Goal: Check status: Check status

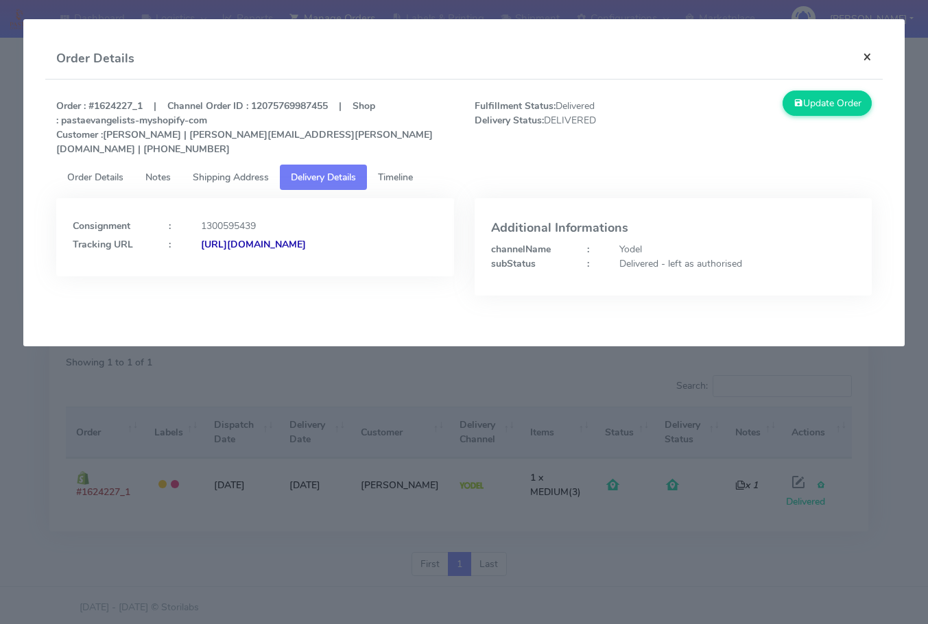
click at [876, 58] on button "×" at bounding box center [867, 56] width 31 height 36
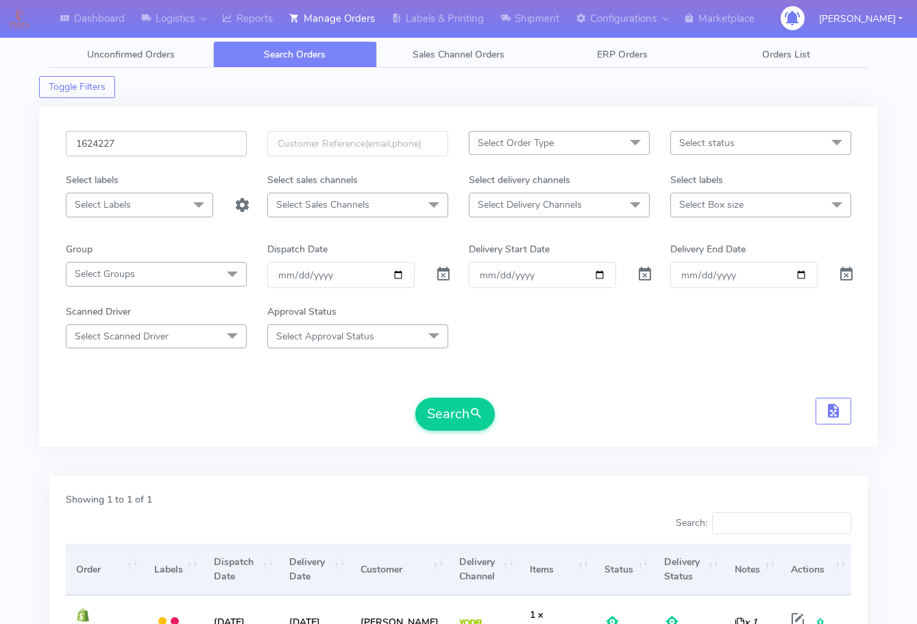
click at [174, 131] on input "1624227" at bounding box center [156, 143] width 181 height 25
paste input "17982"
type input "1617982"
click at [447, 420] on button "Search" at bounding box center [455, 414] width 80 height 33
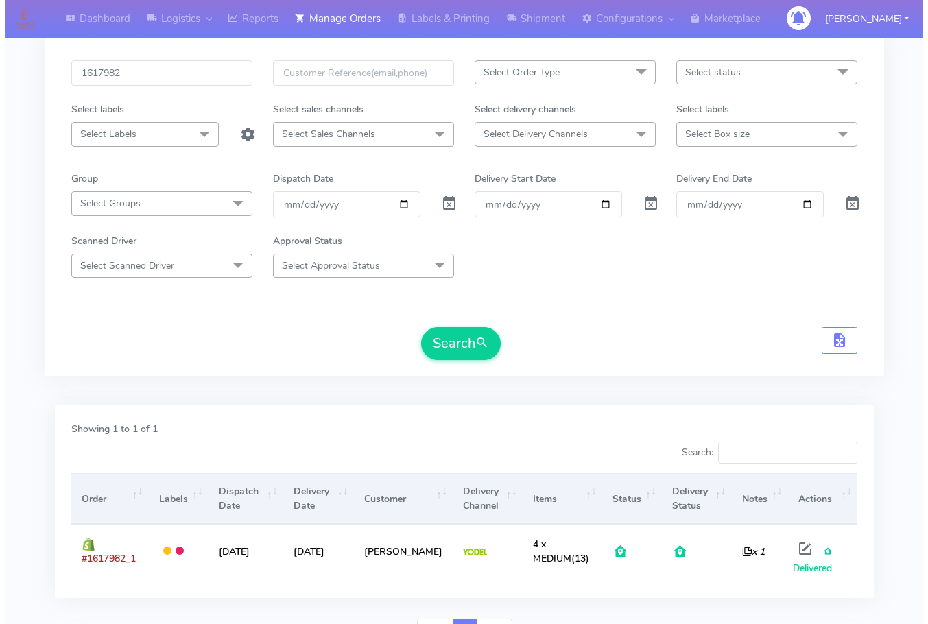
scroll to position [137, 0]
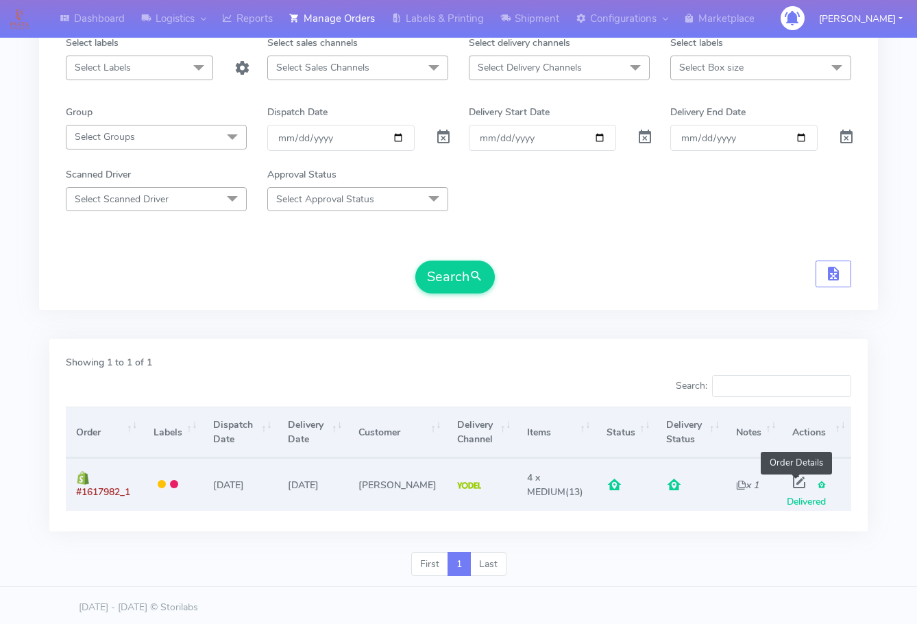
click at [795, 483] on span at bounding box center [799, 485] width 25 height 13
select select "5"
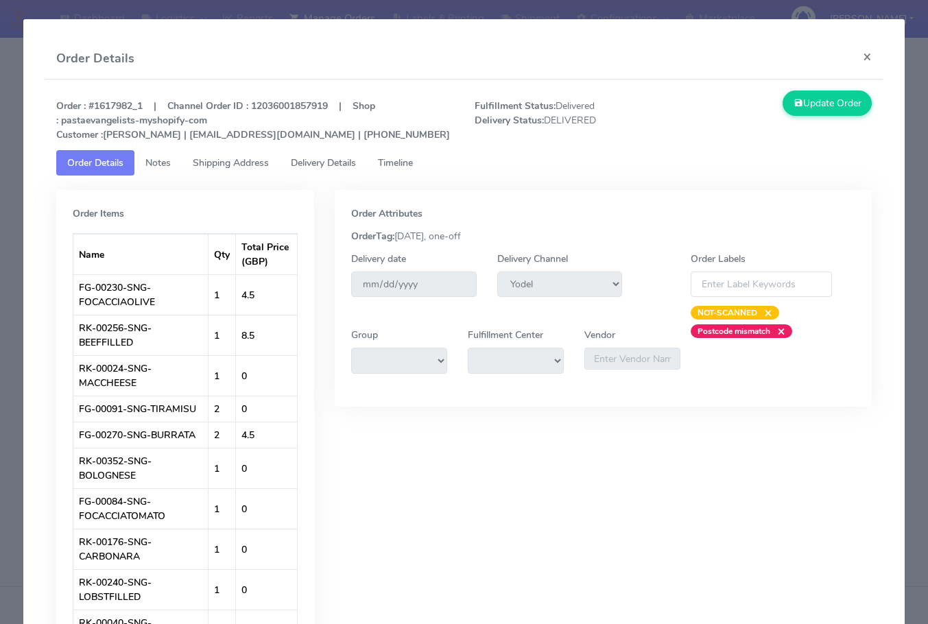
click at [237, 160] on span "Shipping Address" at bounding box center [231, 162] width 76 height 13
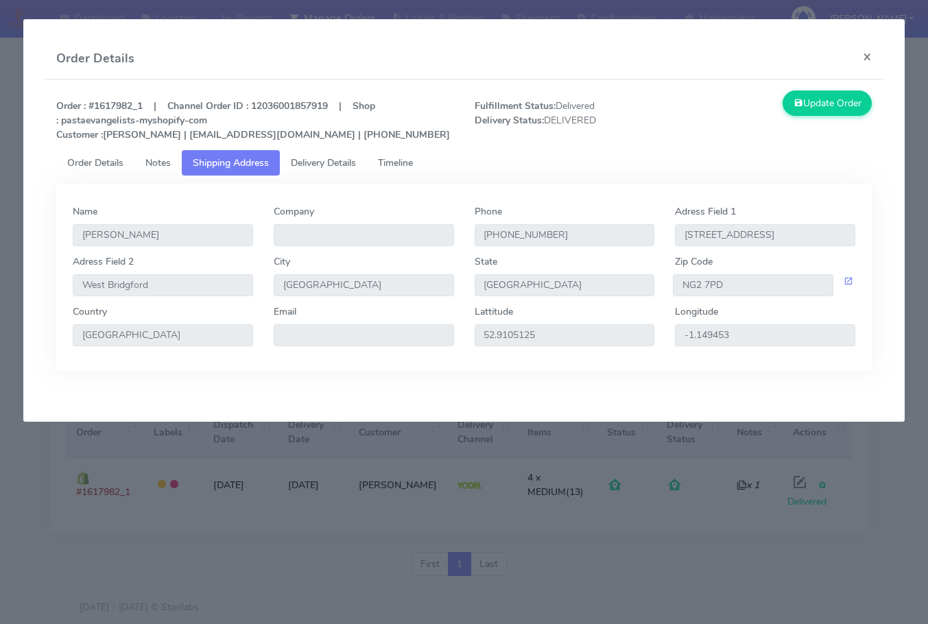
click at [328, 160] on span "Delivery Details" at bounding box center [323, 162] width 65 height 13
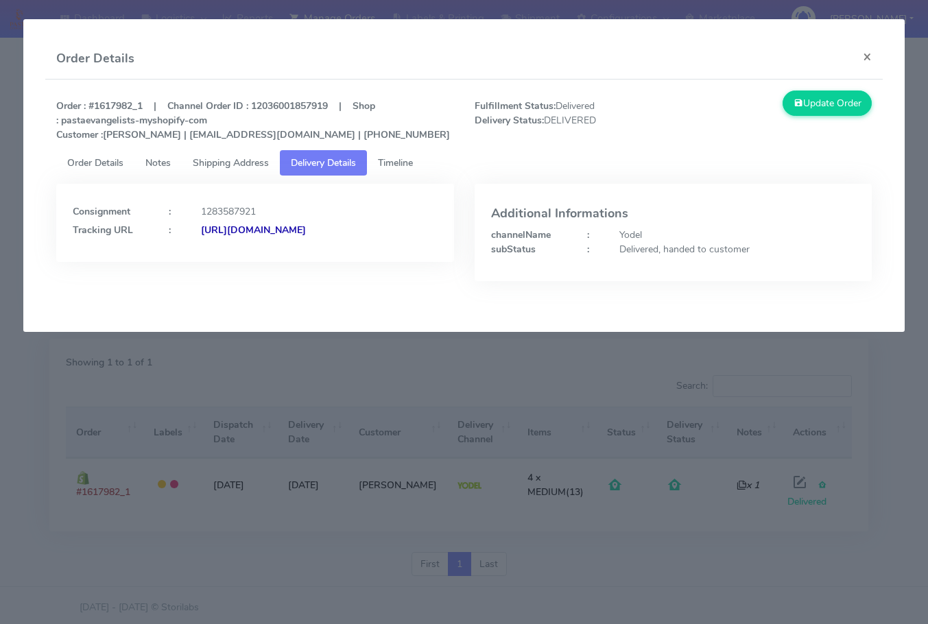
drag, startPoint x: 377, startPoint y: 254, endPoint x: 221, endPoint y: 274, distance: 156.9
click at [221, 262] on div "Consignment : 1283587921 Tracking URL : [URL][DOMAIN_NAME]" at bounding box center [255, 223] width 398 height 78
copy strong "JJD0002249960892488"
